Goal: Transaction & Acquisition: Obtain resource

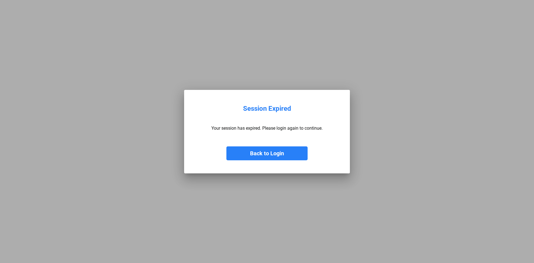
click at [271, 156] on button "Back to Login" at bounding box center [266, 153] width 81 height 14
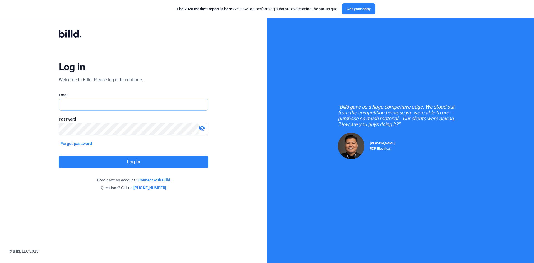
type input "[EMAIL_ADDRESS][DOMAIN_NAME]"
click at [105, 160] on button "Log in" at bounding box center [134, 162] width 150 height 13
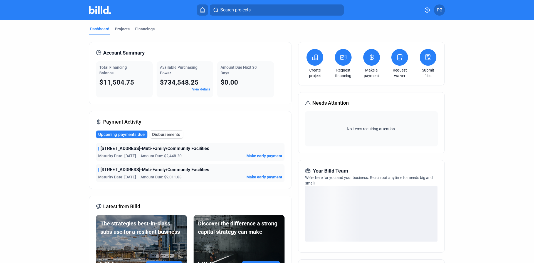
click at [341, 58] on icon at bounding box center [343, 57] width 7 height 7
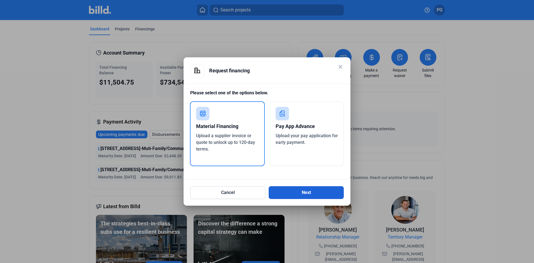
click at [321, 193] on button "Next" at bounding box center [306, 192] width 75 height 13
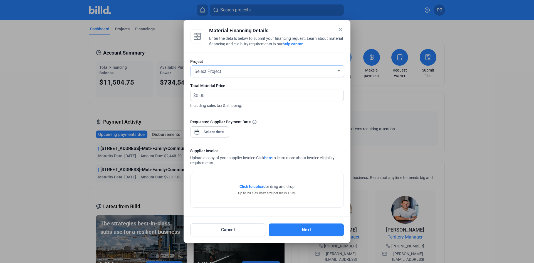
click at [220, 70] on span "Select Project" at bounding box center [207, 71] width 27 height 5
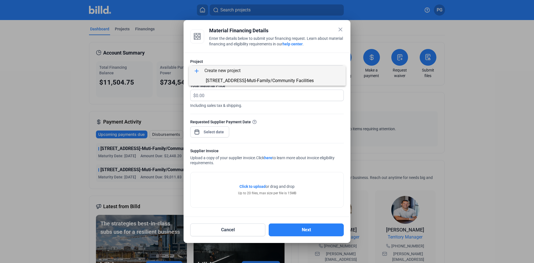
click at [231, 81] on span "[STREET_ADDRESS]-Muti-Family/Community Facilities" at bounding box center [260, 80] width 108 height 5
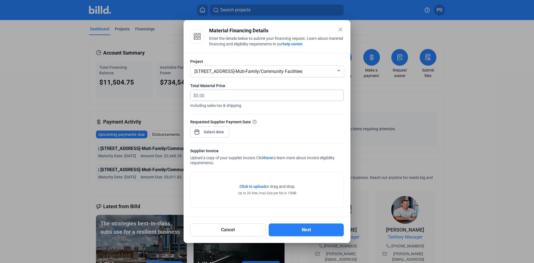
click at [231, 92] on input "text" at bounding box center [270, 95] width 148 height 11
type input "2,334.77"
click at [205, 133] on div "close Material Financing Details Enter the details below to submit your financi…" at bounding box center [267, 131] width 534 height 263
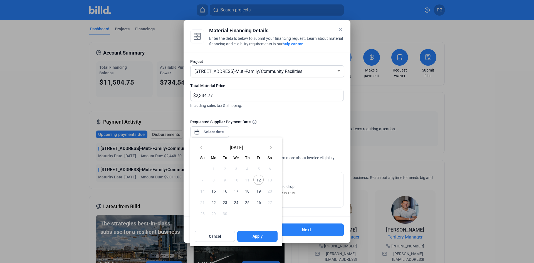
click at [253, 181] on button "11" at bounding box center [247, 179] width 11 height 11
click at [261, 179] on span "12" at bounding box center [258, 180] width 10 height 10
click at [301, 130] on div at bounding box center [267, 131] width 534 height 263
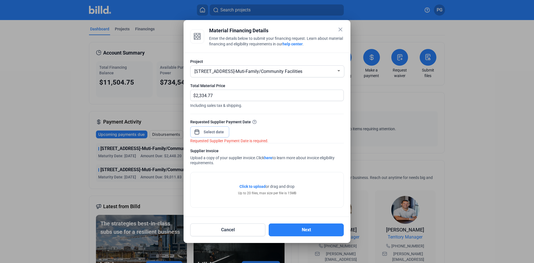
click at [215, 133] on input at bounding box center [214, 132] width 24 height 7
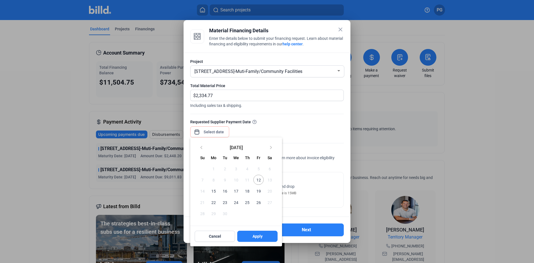
click at [262, 181] on span "12" at bounding box center [258, 180] width 10 height 10
click at [250, 235] on button "Apply" at bounding box center [257, 236] width 40 height 11
type input "[DATE]"
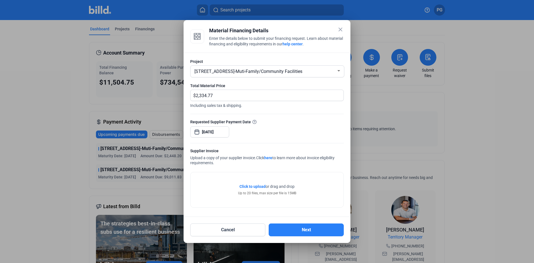
click at [263, 189] on span "Click to upload" at bounding box center [253, 186] width 26 height 4
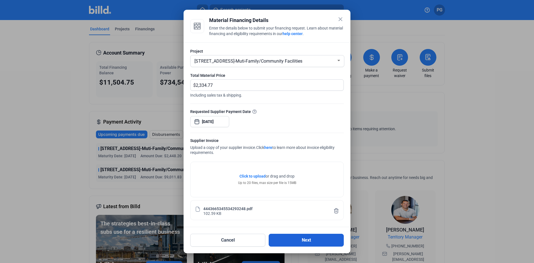
click at [293, 240] on button "Next" at bounding box center [306, 240] width 75 height 13
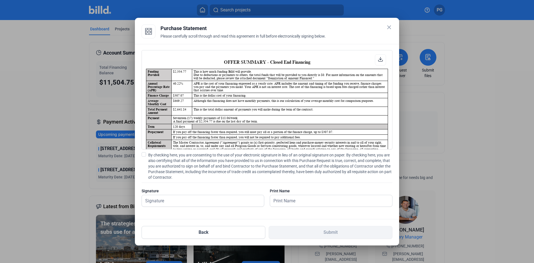
scroll to position [139, 0]
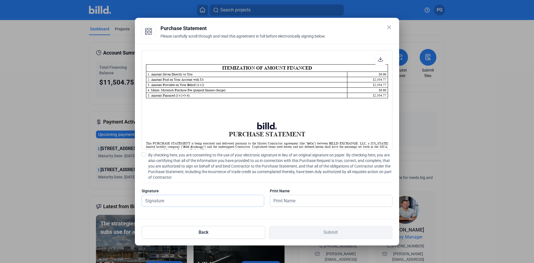
click at [187, 198] on input "text" at bounding box center [203, 200] width 122 height 11
type input "[PERSON_NAME] Perl"
click at [280, 200] on input "text" at bounding box center [328, 200] width 116 height 11
type input "[PERSON_NAME] Perl"
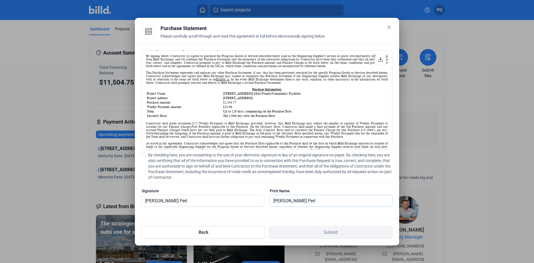
scroll to position [306, 0]
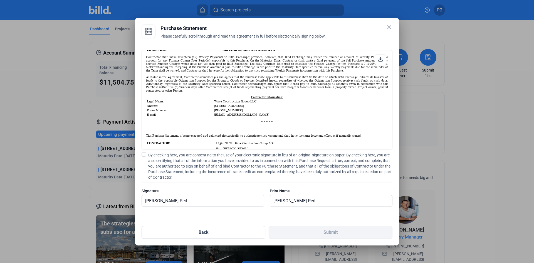
click at [142, 156] on span at bounding box center [144, 154] width 4 height 4
click at [0, 0] on input "By checking here, you are consenting to the use of your electronic signature in…" at bounding box center [0, 0] width 0 height 0
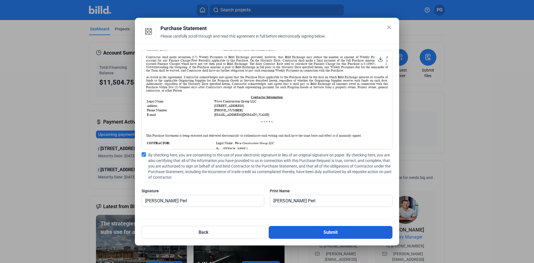
click at [324, 233] on button "Submit" at bounding box center [331, 232] width 124 height 13
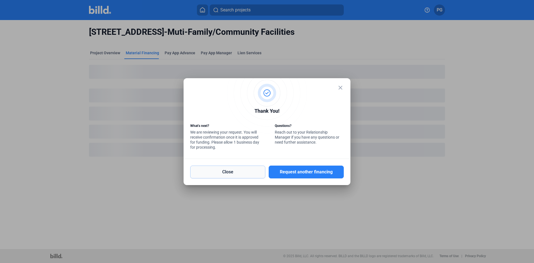
click at [239, 170] on button "Close" at bounding box center [227, 172] width 75 height 13
